Goal: Information Seeking & Learning: Learn about a topic

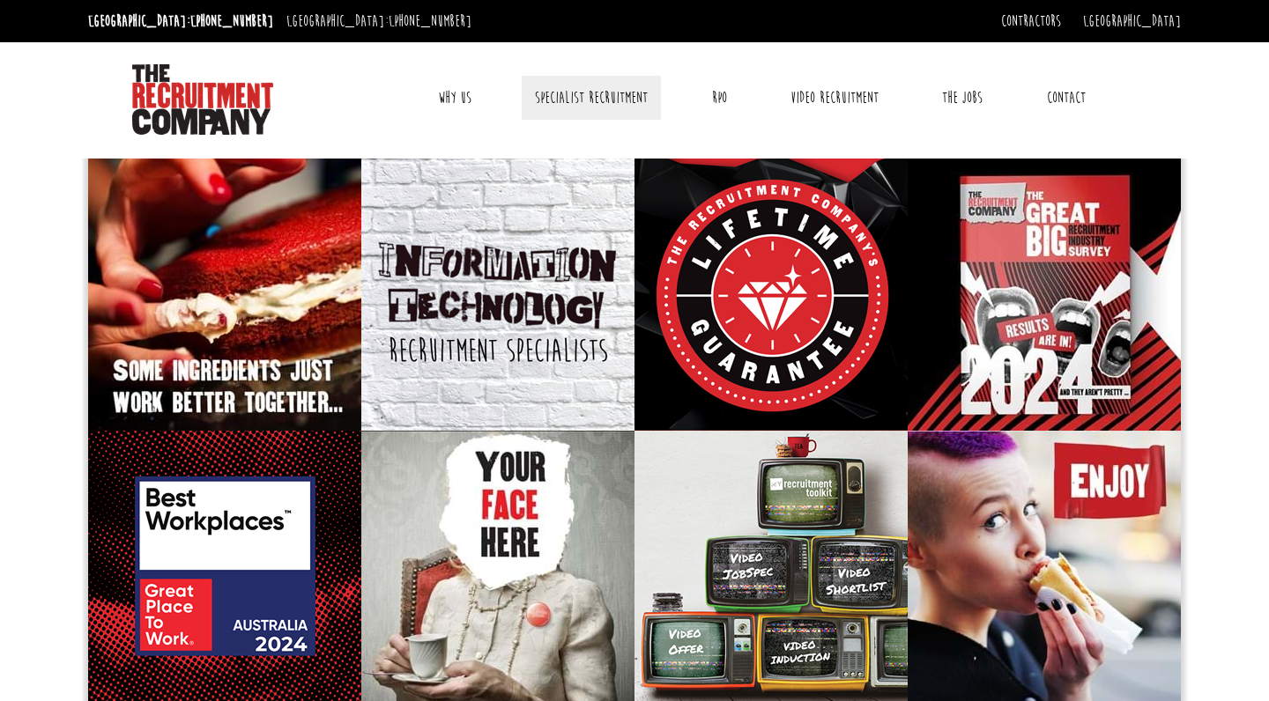
click at [611, 103] on link "Specialist Recruitment" at bounding box center [591, 98] width 139 height 44
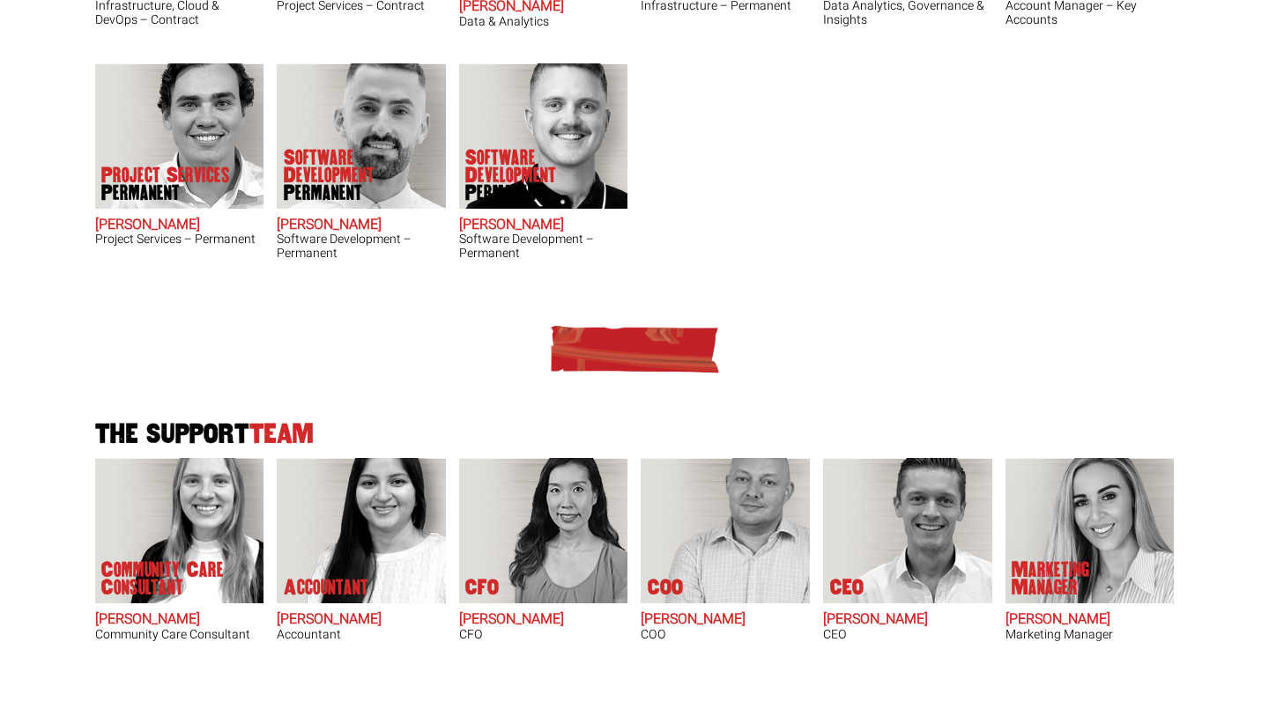
scroll to position [1197, 0]
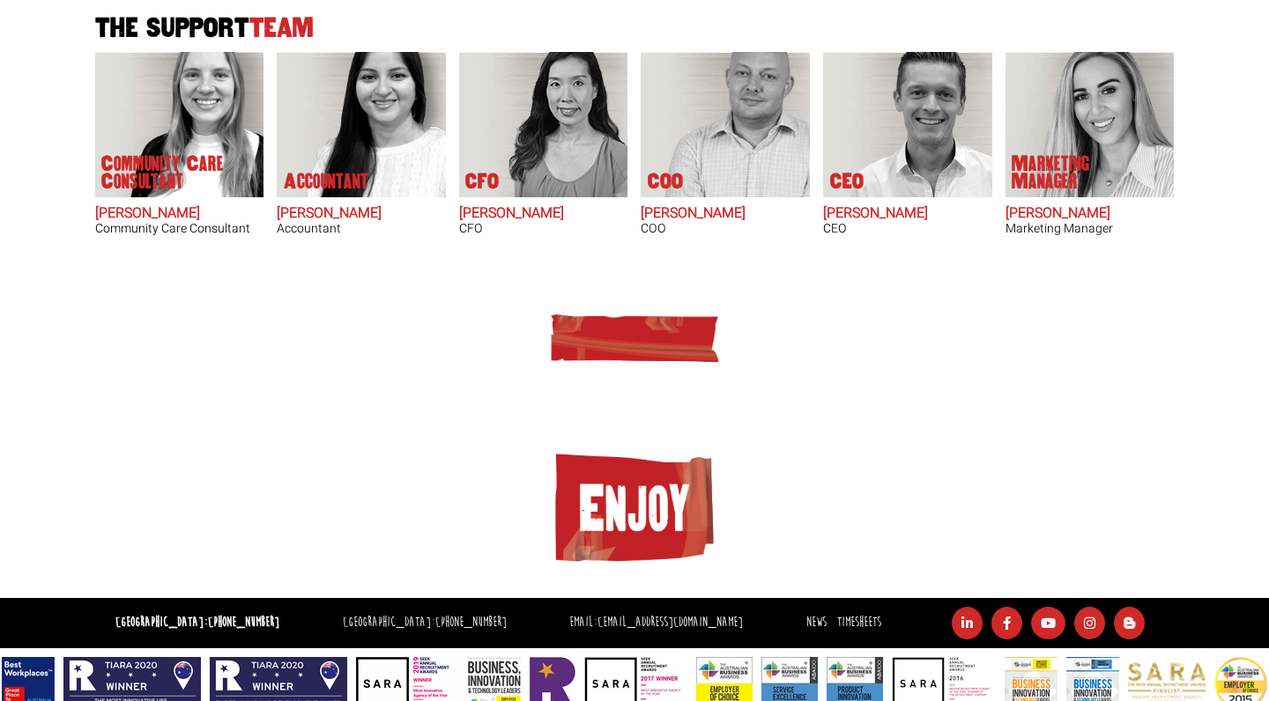
click at [619, 482] on img at bounding box center [634, 510] width 176 height 124
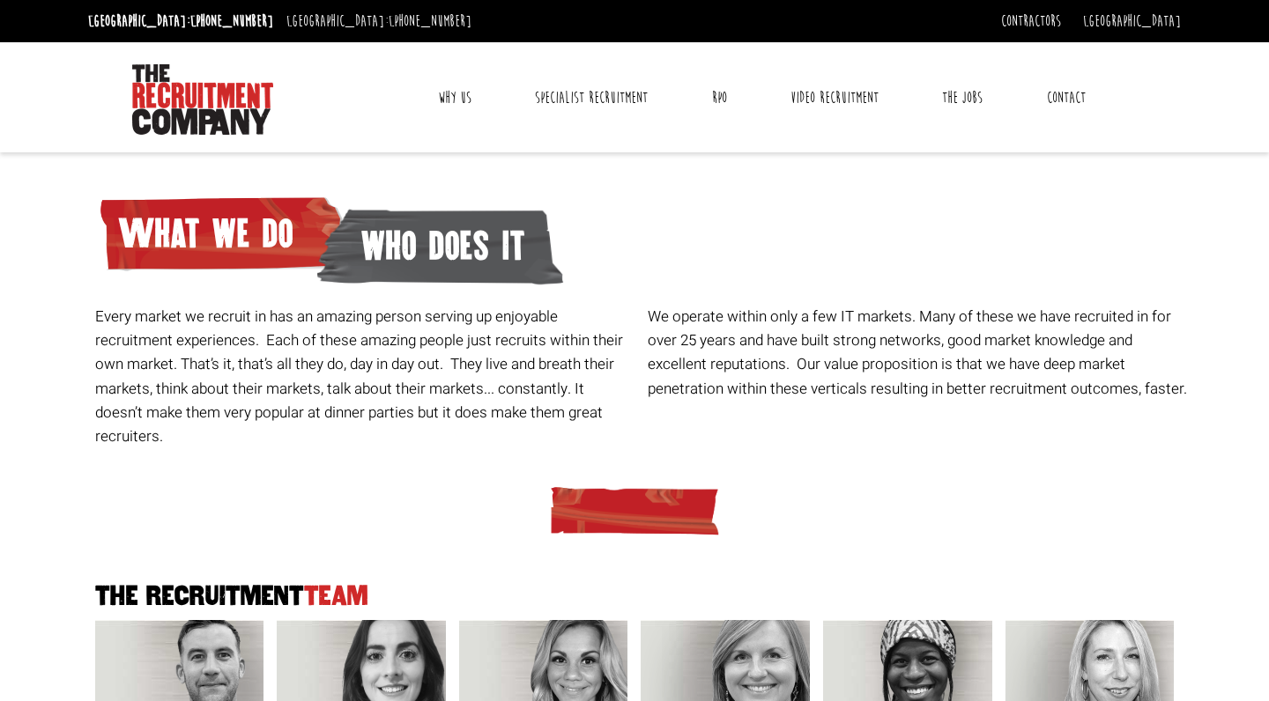
scroll to position [0, 0]
click at [970, 103] on link "The Jobs" at bounding box center [962, 98] width 67 height 44
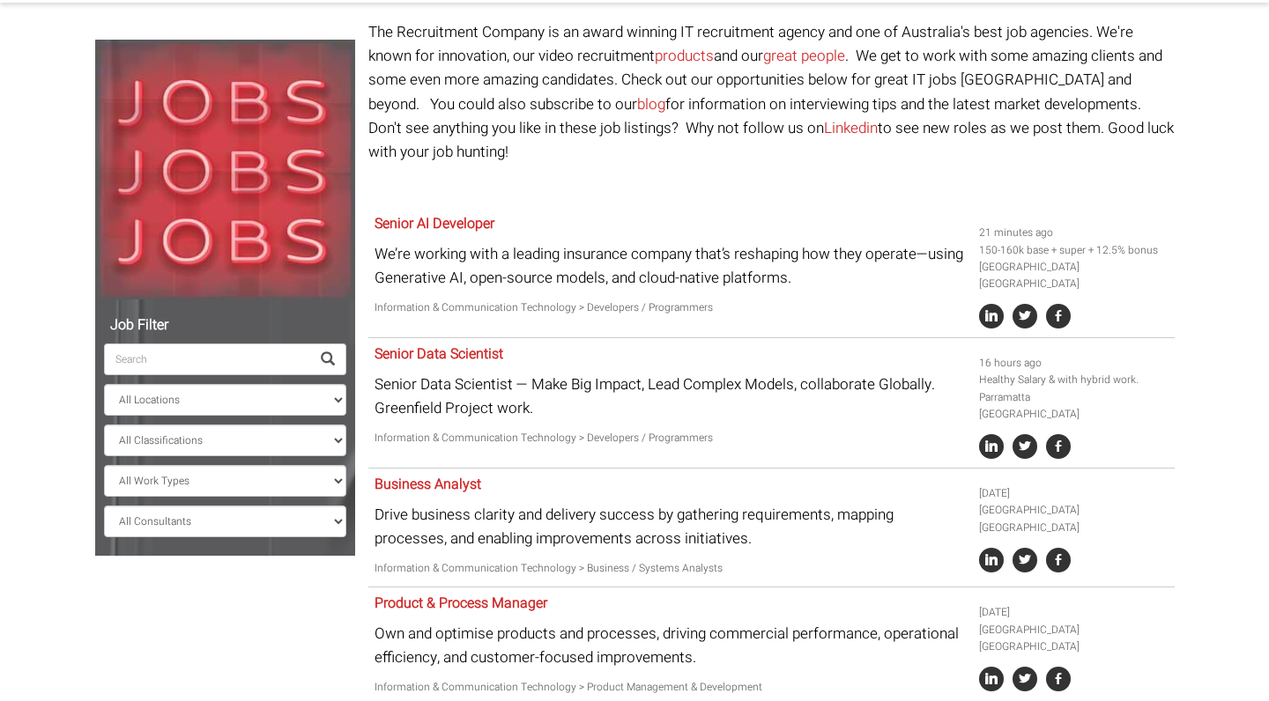
scroll to position [151, 0]
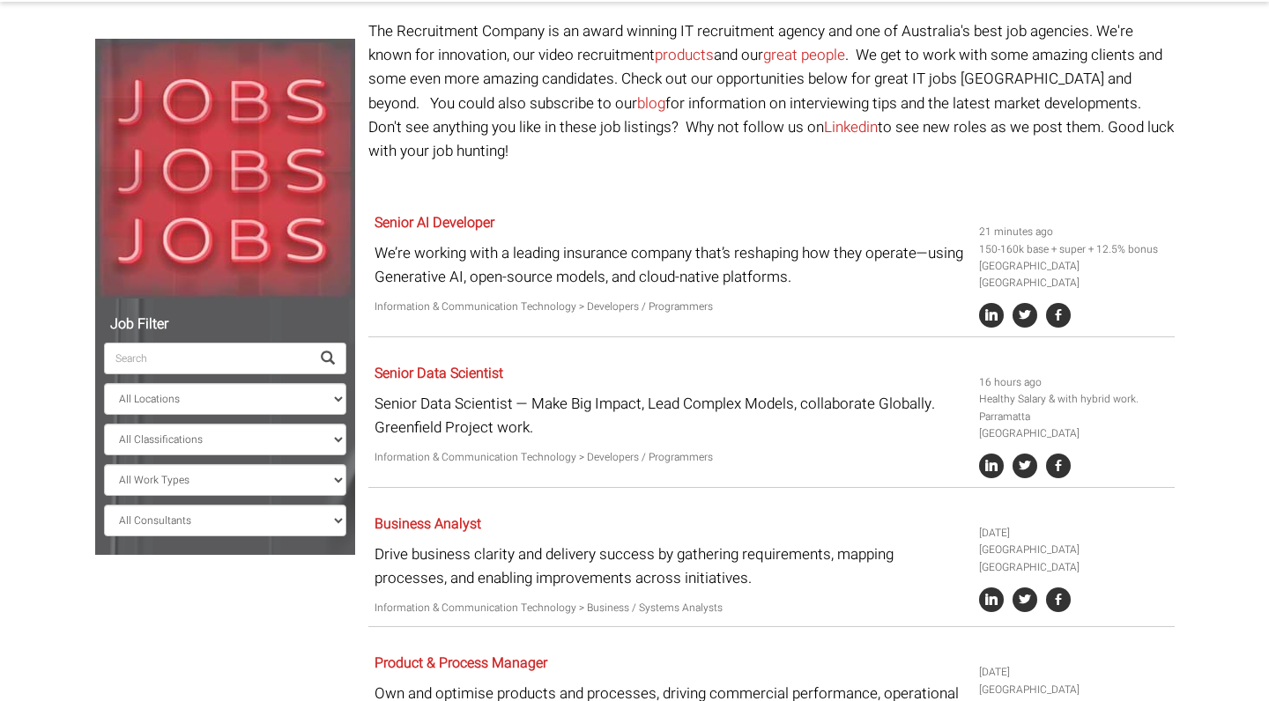
click at [288, 350] on input "search" at bounding box center [207, 359] width 206 height 32
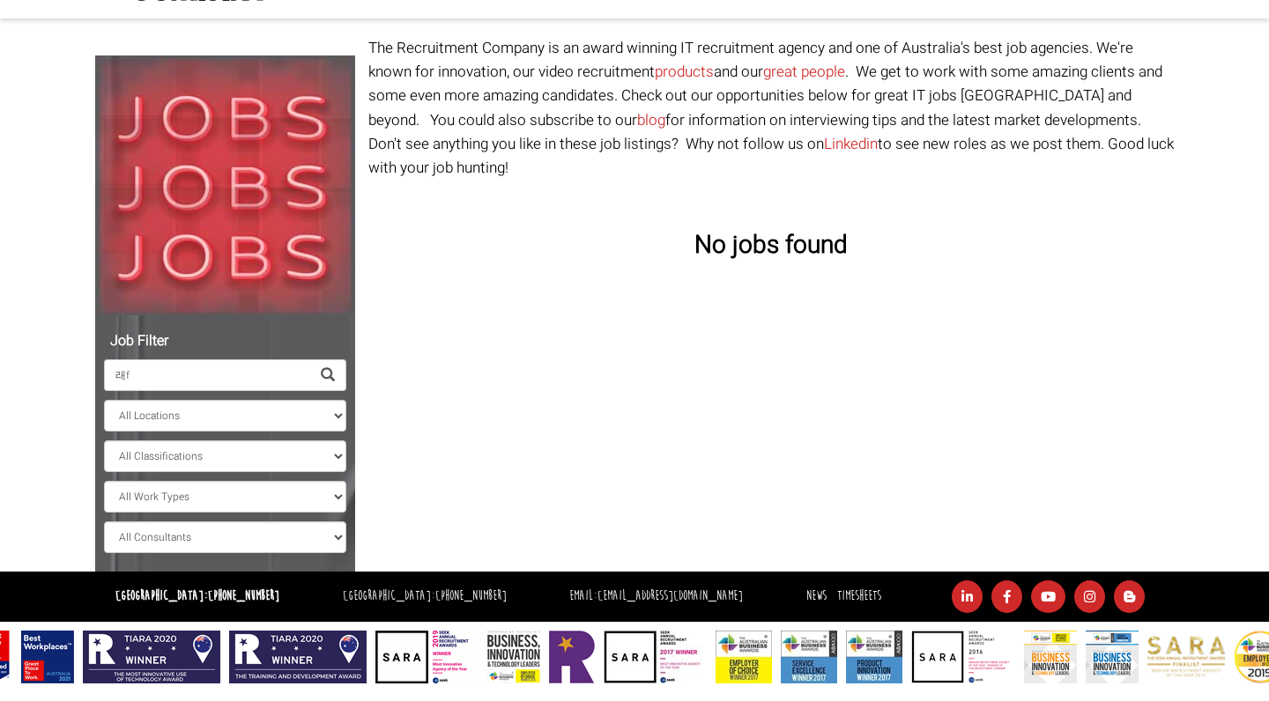
scroll to position [133, 0]
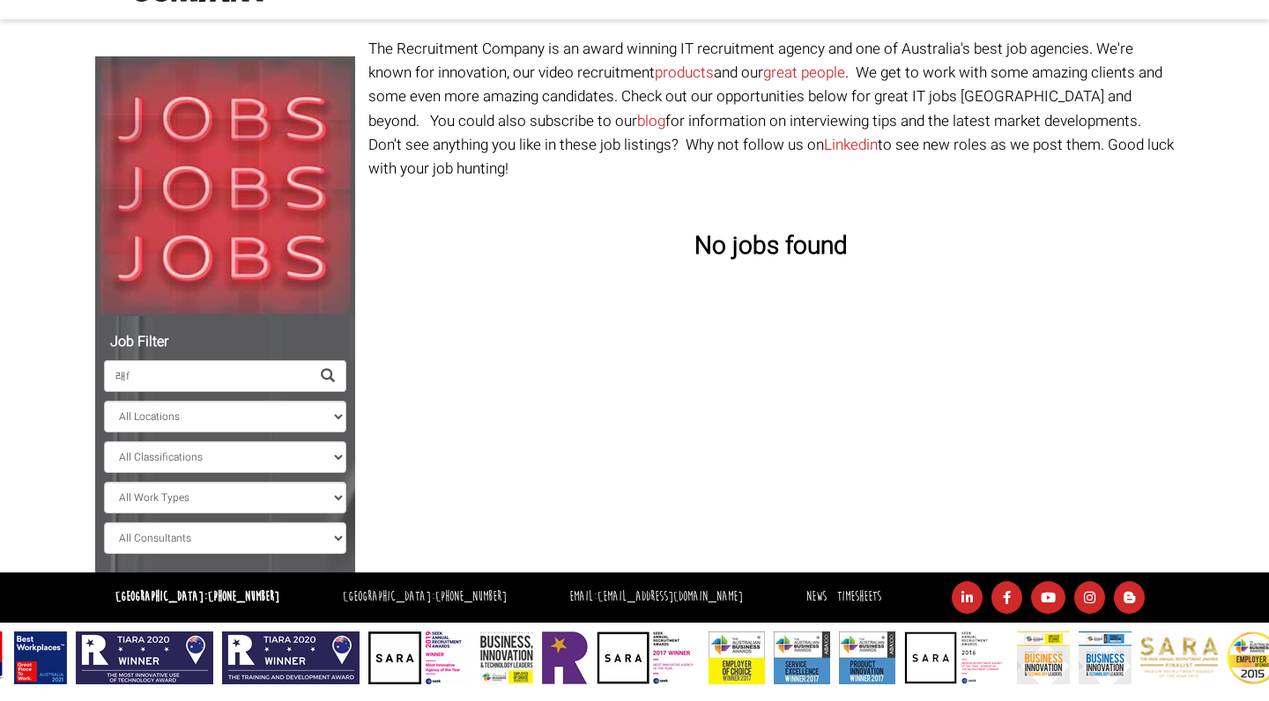
type input "래"
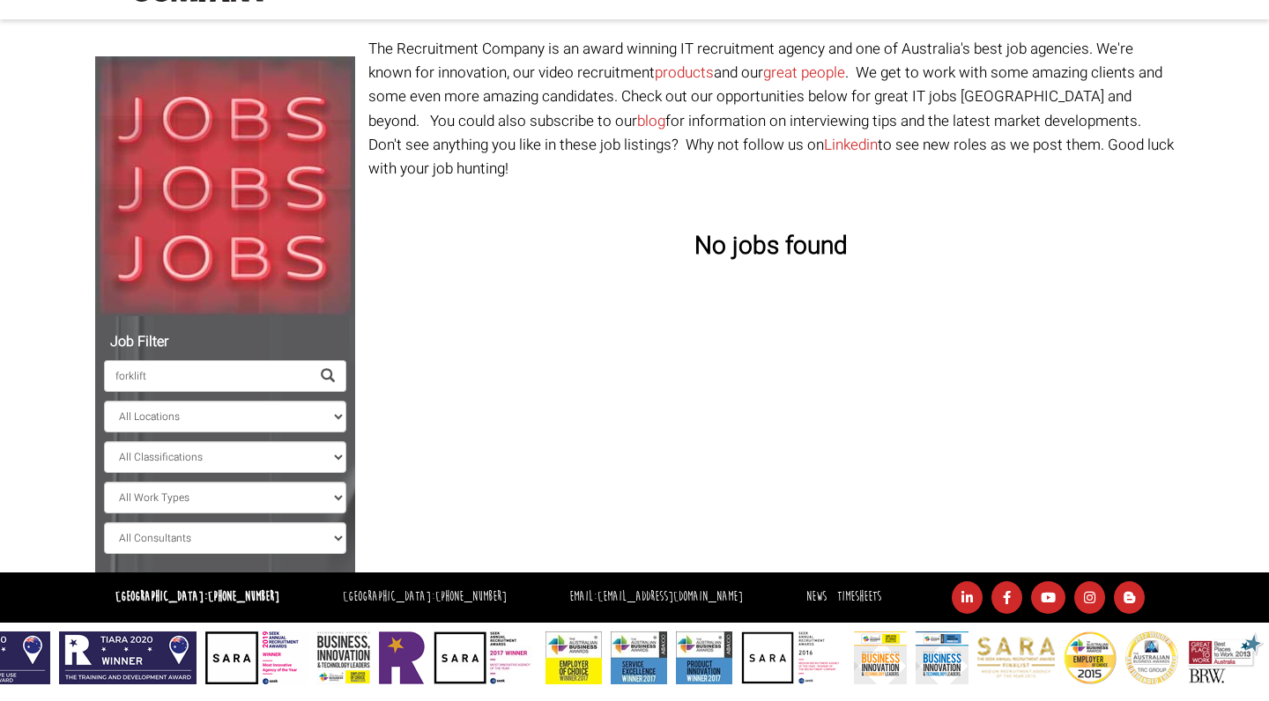
type input "forklift"
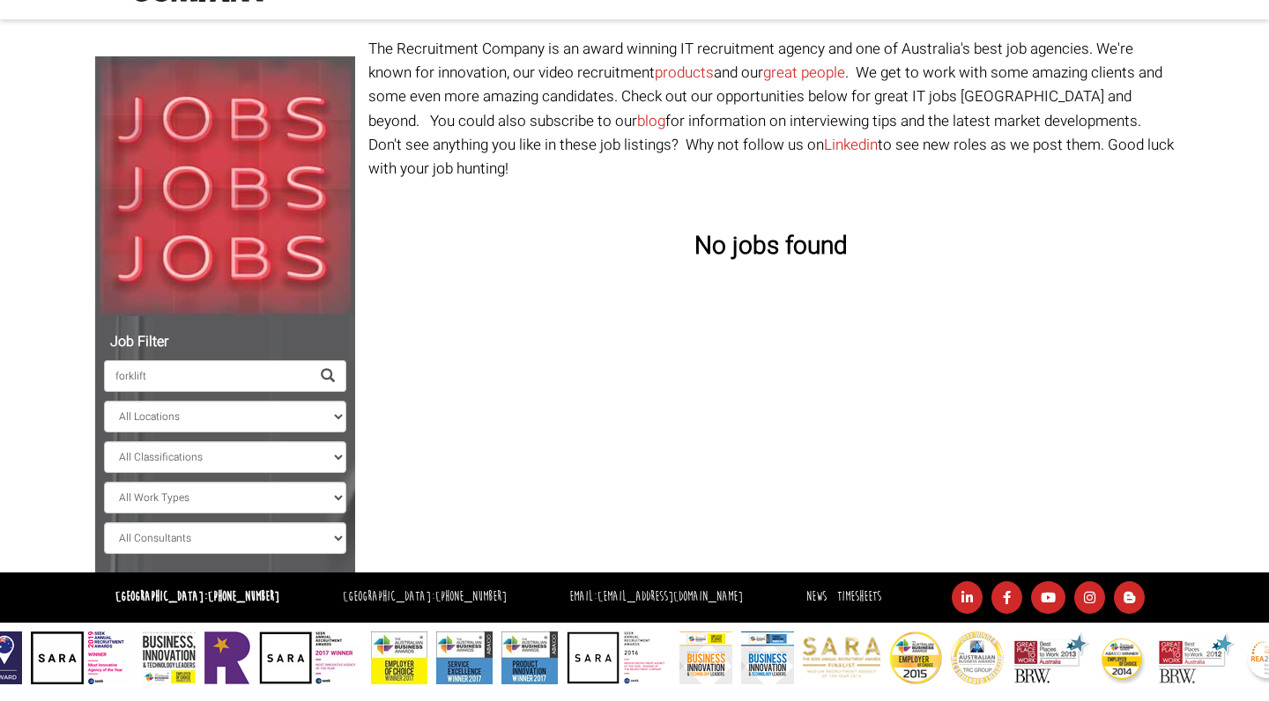
click at [331, 373] on span at bounding box center [328, 376] width 14 height 14
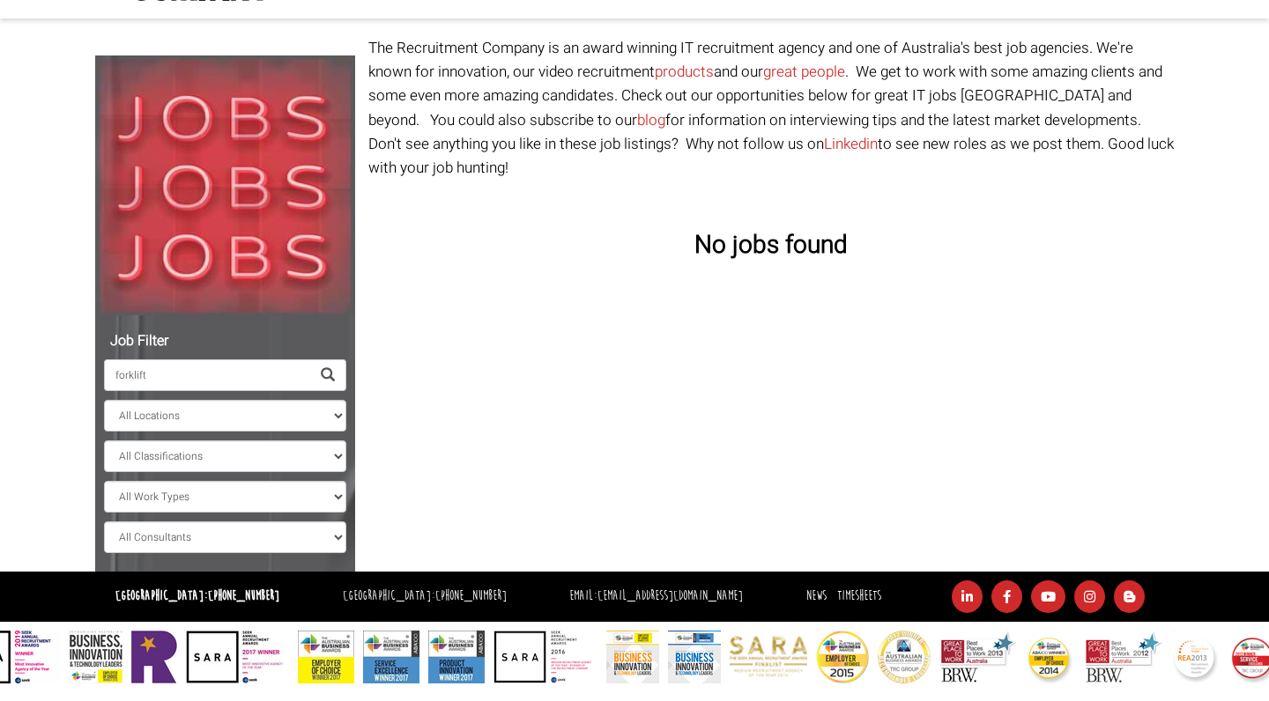
scroll to position [133, 0]
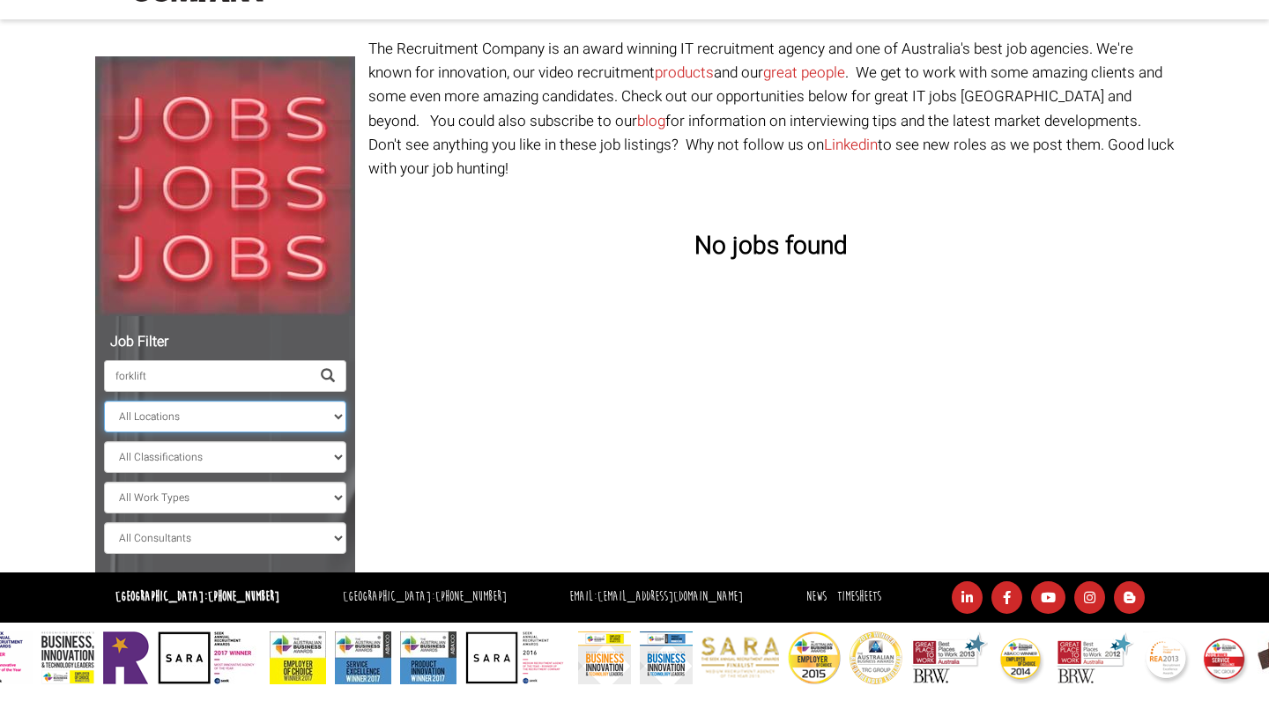
select select "[GEOGRAPHIC_DATA]"
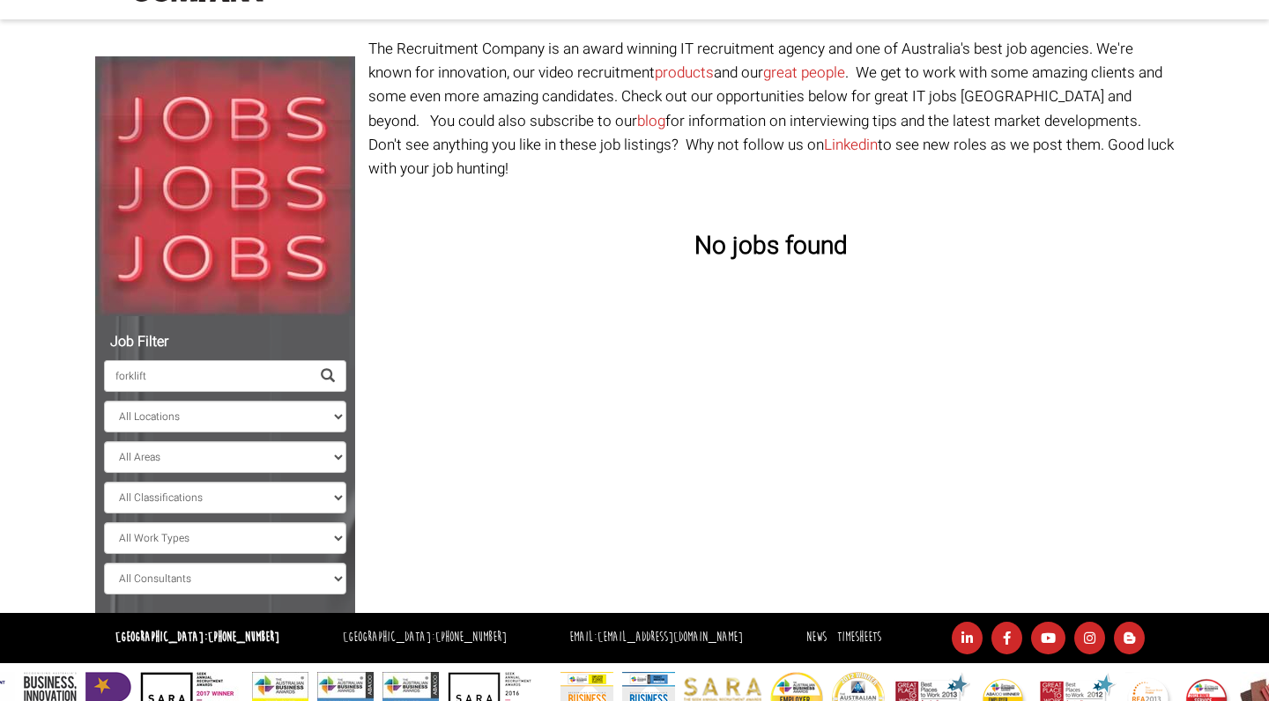
click at [314, 383] on span at bounding box center [328, 376] width 36 height 32
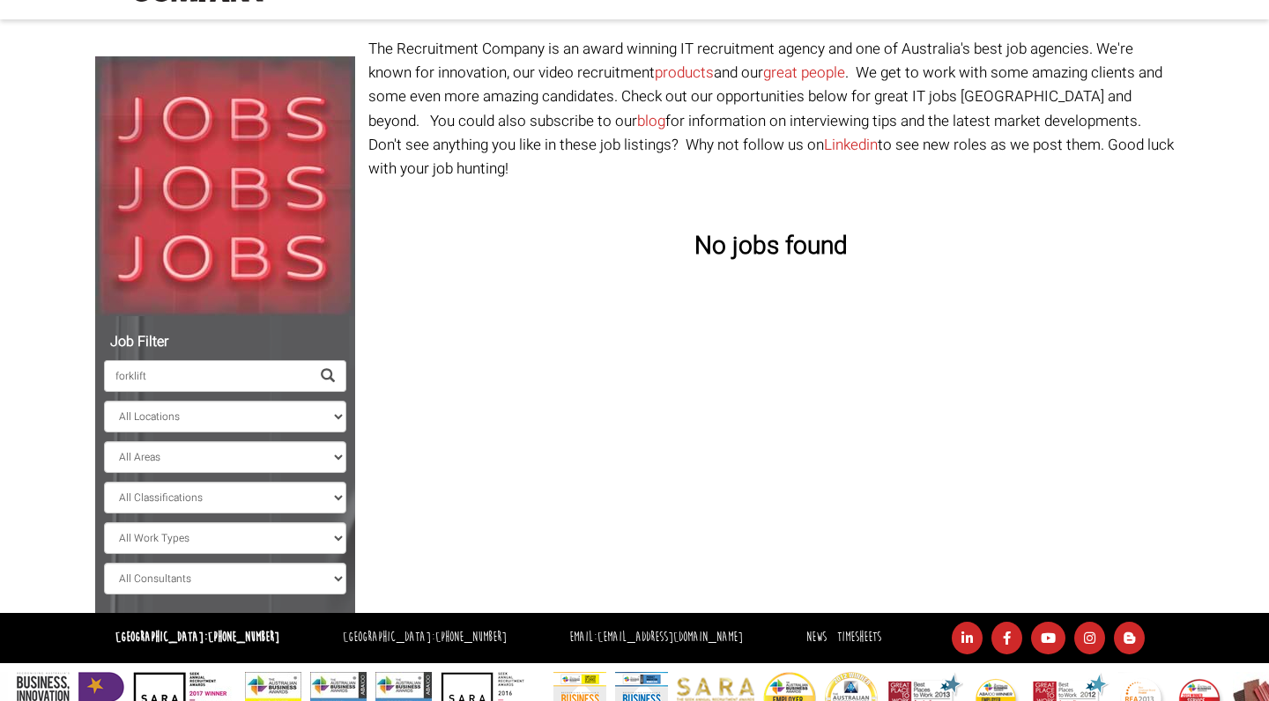
click at [333, 375] on span at bounding box center [328, 376] width 14 height 14
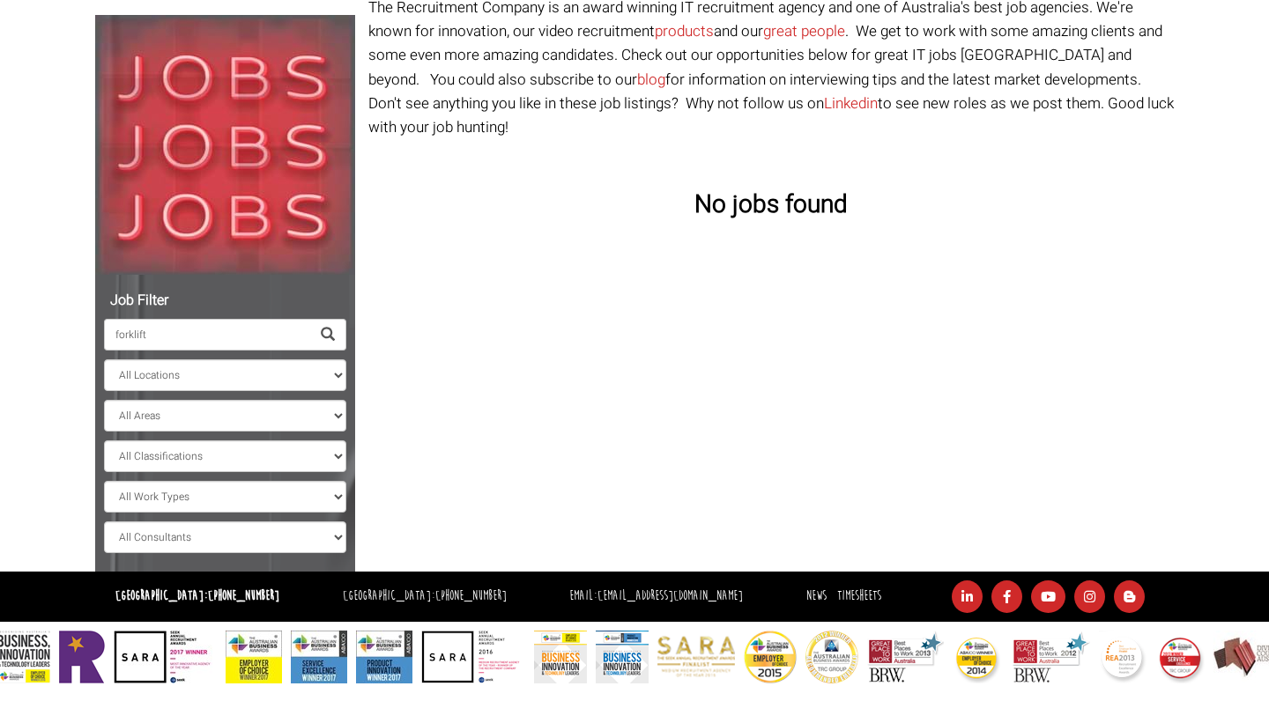
scroll to position [174, 0]
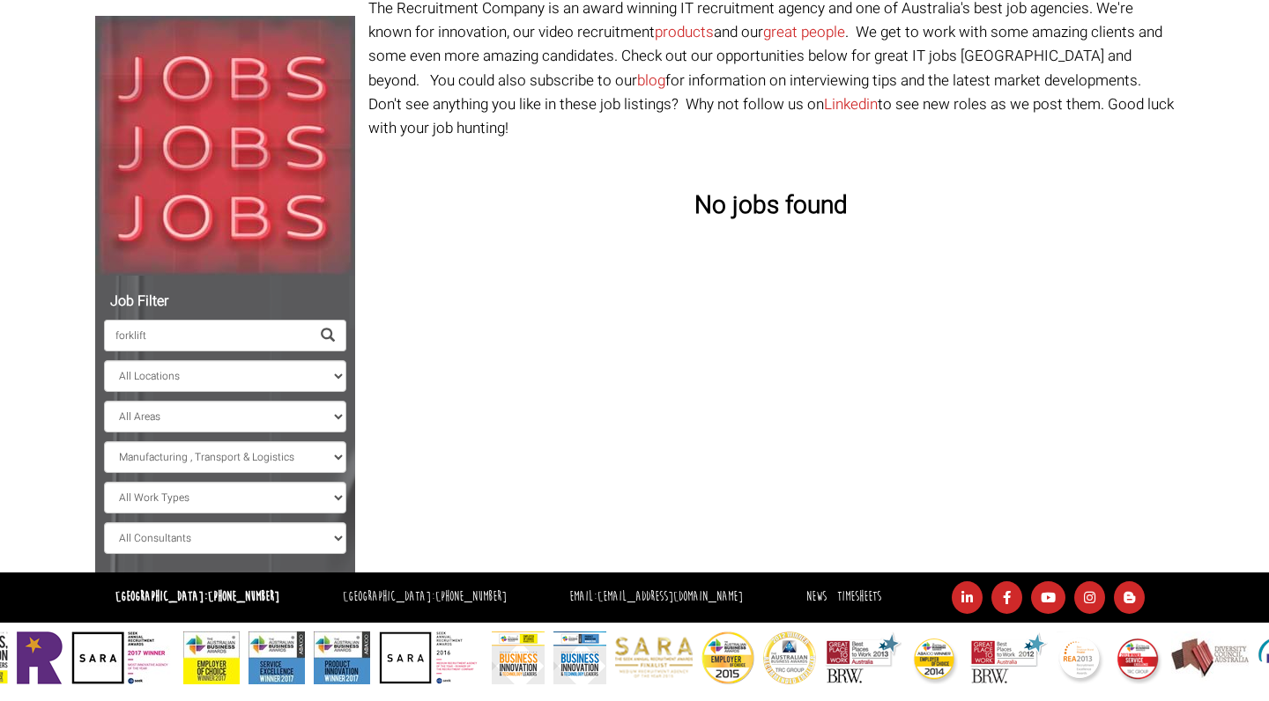
click at [335, 337] on span at bounding box center [328, 336] width 36 height 32
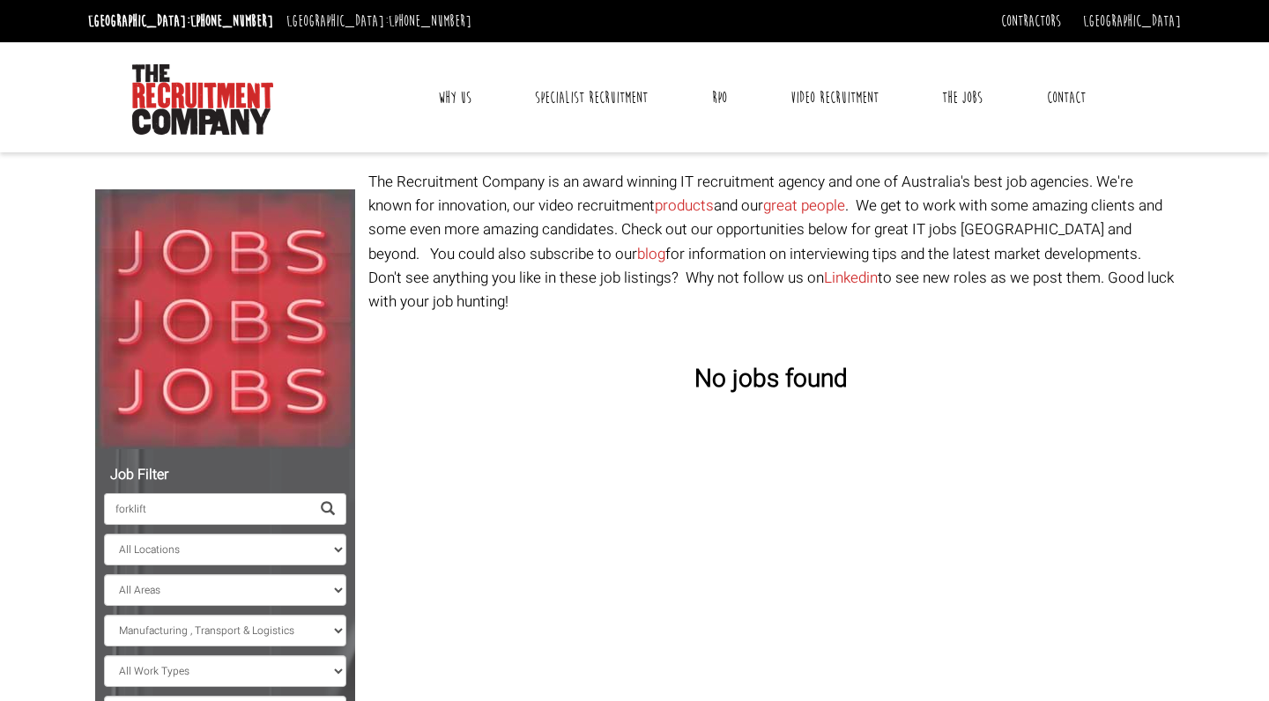
scroll to position [88, 0]
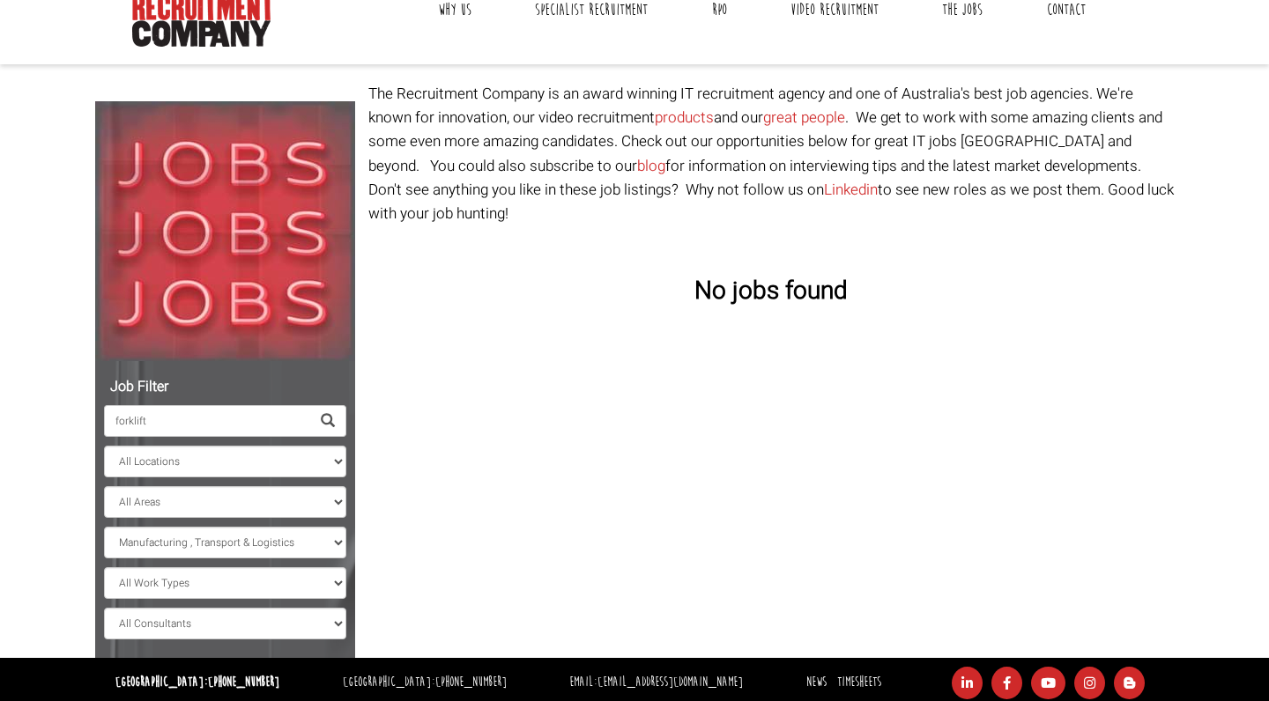
click at [201, 428] on input "forklift" at bounding box center [207, 421] width 206 height 32
drag, startPoint x: 145, startPoint y: 425, endPoint x: 330, endPoint y: 420, distance: 185.1
click at [330, 420] on span at bounding box center [328, 421] width 14 height 14
select select "Banking & Financial Services"
select select
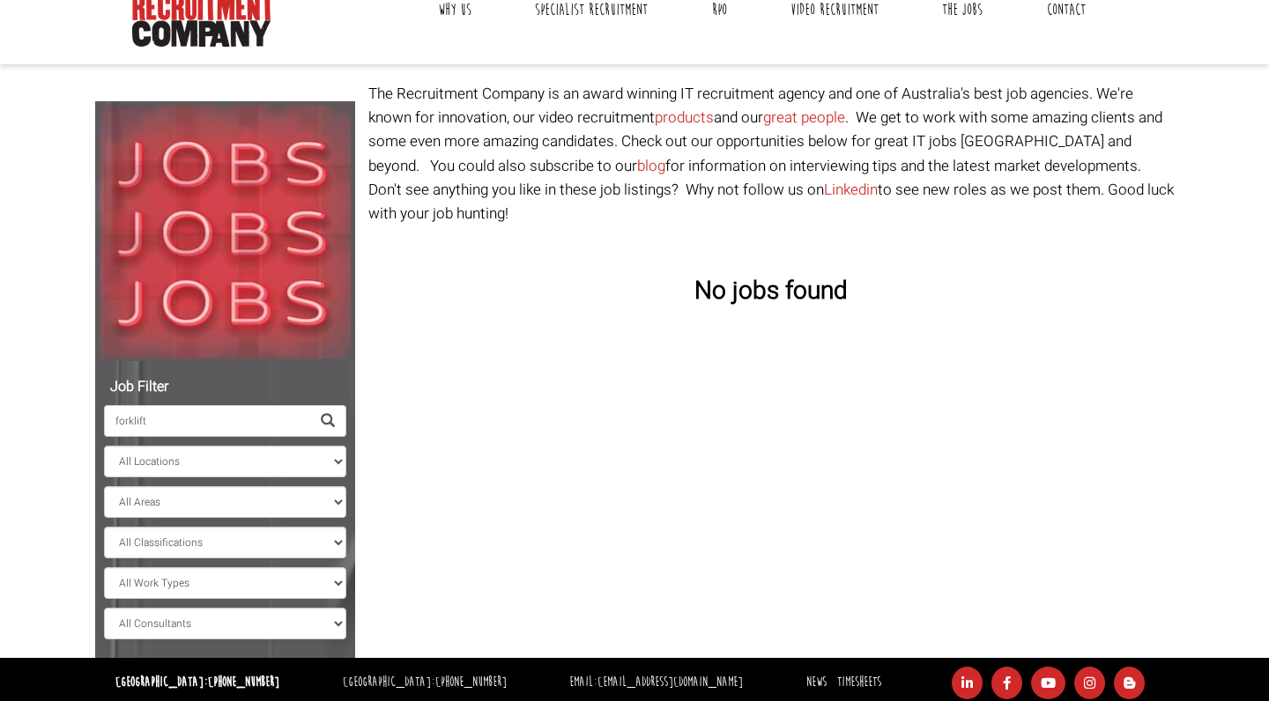
click at [500, 508] on div "Job Filter forklift All Locations [GEOGRAPHIC_DATA] [GEOGRAPHIC_DATA] [GEOGRAPH…" at bounding box center [635, 370] width 1106 height 576
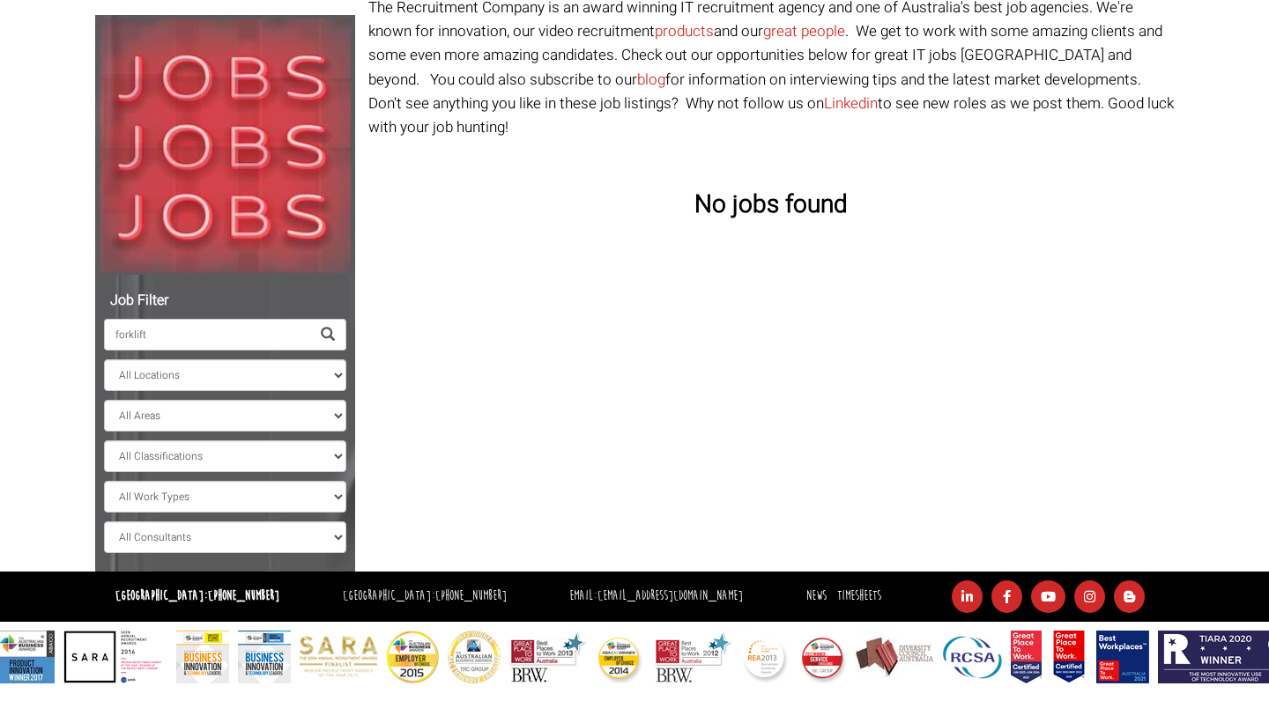
scroll to position [174, 0]
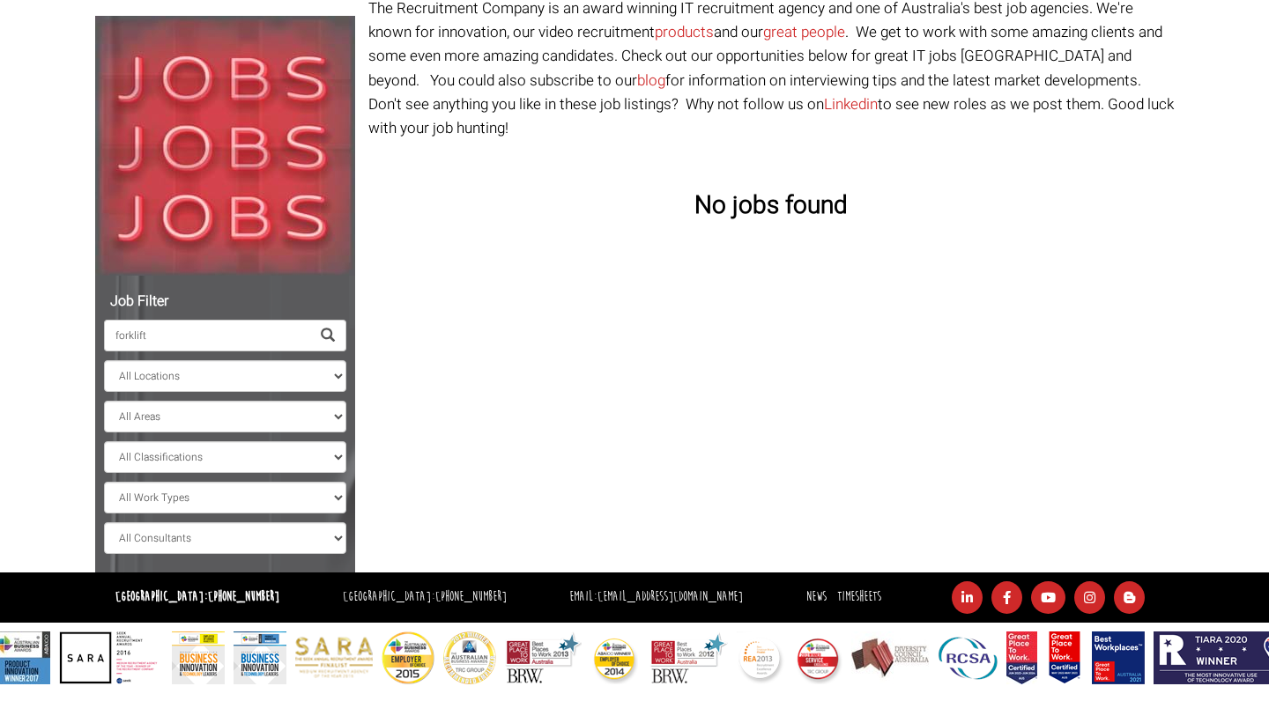
click at [336, 333] on span at bounding box center [328, 336] width 36 height 32
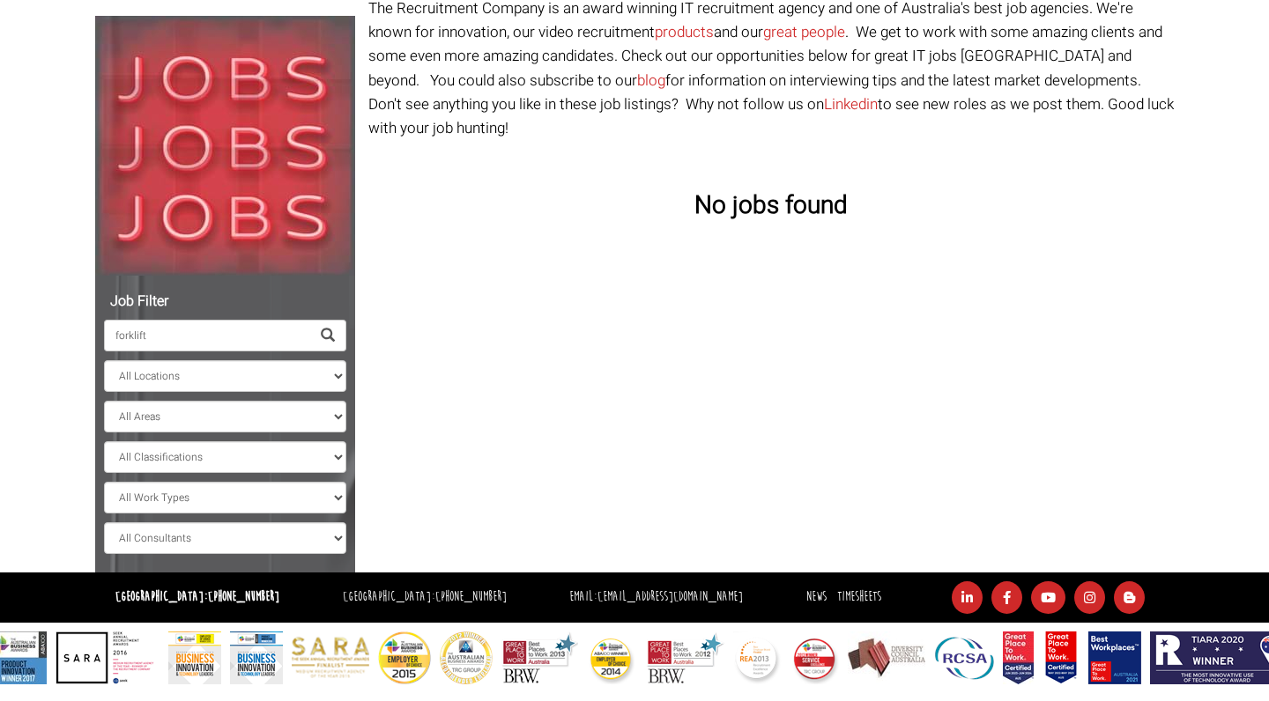
click at [331, 335] on span at bounding box center [328, 336] width 14 height 14
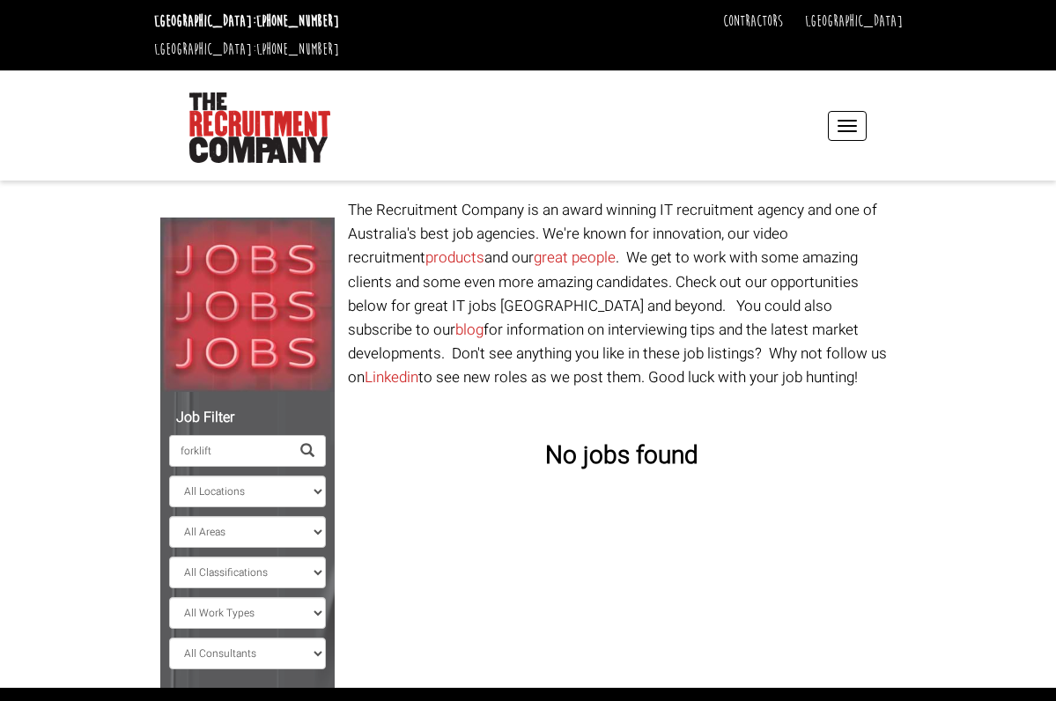
scroll to position [-2, 0]
click at [259, 93] on img at bounding box center [259, 128] width 141 height 70
